Goal: Task Accomplishment & Management: Complete application form

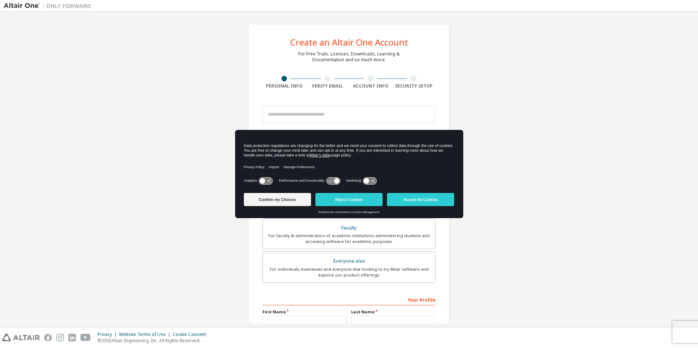
click at [267, 181] on icon at bounding box center [266, 180] width 14 height 7
click at [333, 183] on icon at bounding box center [333, 180] width 14 height 7
click at [338, 182] on icon at bounding box center [336, 180] width 5 height 5
click at [373, 181] on icon at bounding box center [370, 180] width 14 height 7
click at [403, 200] on button "Accept All Cookies" at bounding box center [420, 199] width 67 height 13
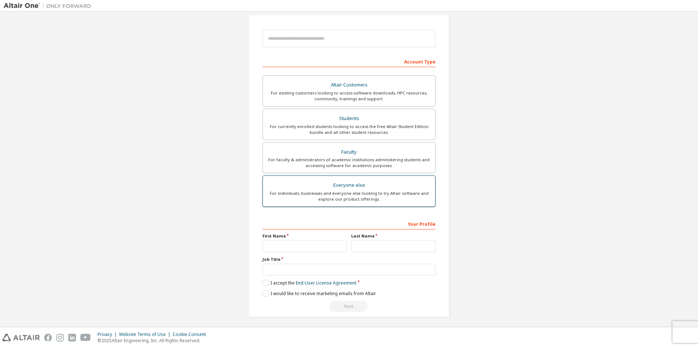
scroll to position [78, 0]
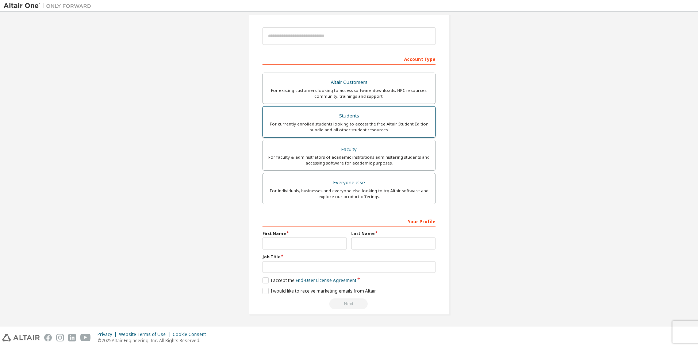
click at [353, 122] on div "For currently enrolled students looking to access the free Altair Student Editi…" at bounding box center [349, 127] width 164 height 12
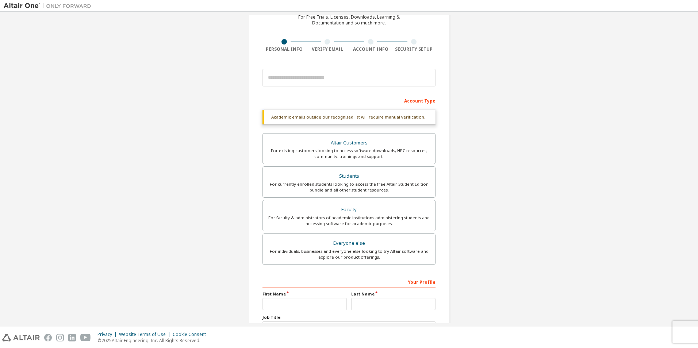
scroll to position [0, 0]
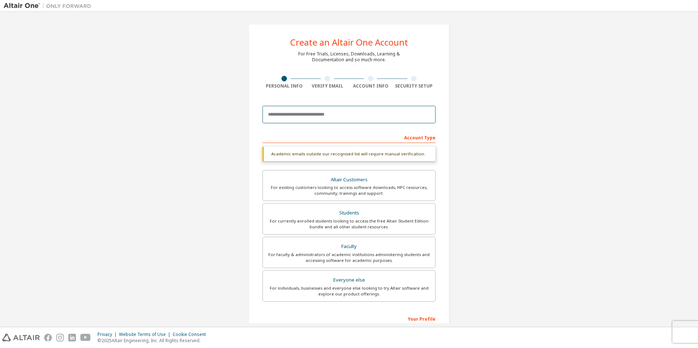
click at [318, 123] on input "email" at bounding box center [348, 115] width 173 height 18
click at [307, 116] on input "email" at bounding box center [348, 115] width 173 height 18
click at [279, 113] on input "email" at bounding box center [348, 115] width 173 height 18
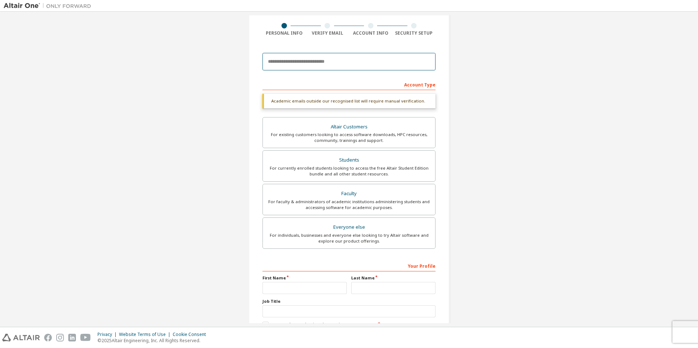
scroll to position [97, 0]
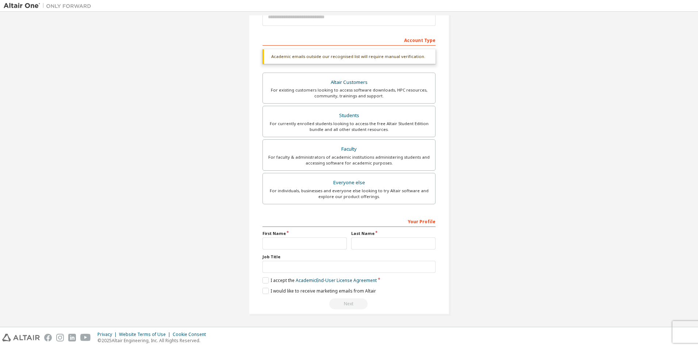
click at [323, 237] on div "First Name" at bounding box center [304, 240] width 89 height 19
click at [321, 241] on input "text" at bounding box center [304, 244] width 84 height 12
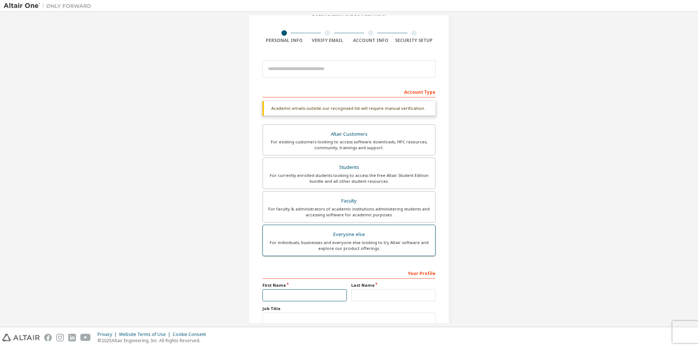
scroll to position [0, 0]
